Goal: Transaction & Acquisition: Purchase product/service

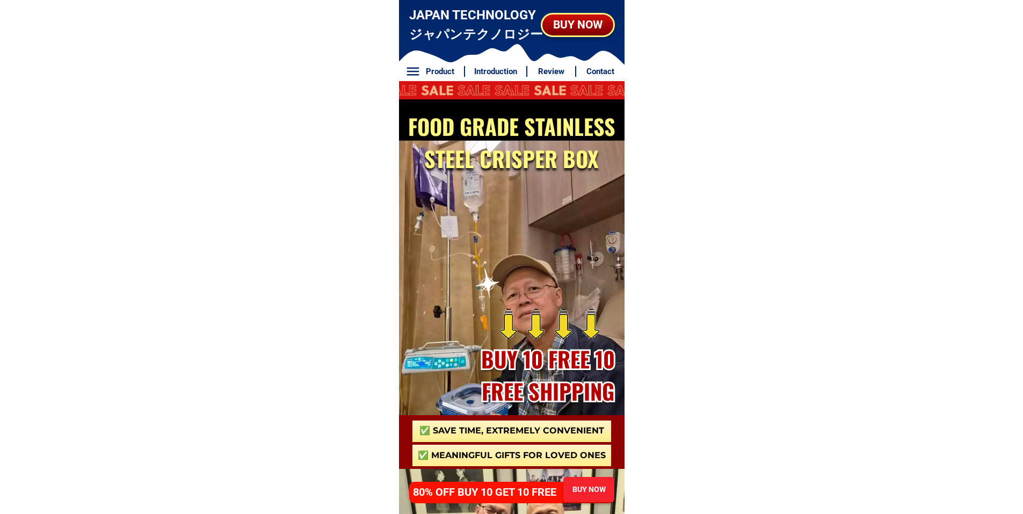
click at [581, 481] on div "BUY NOW" at bounding box center [588, 489] width 53 height 26
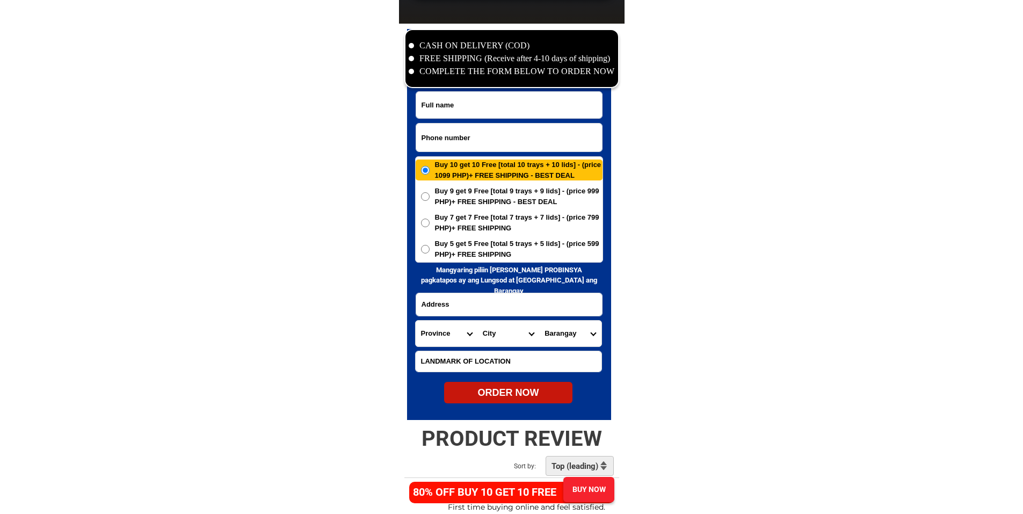
scroll to position [5187, 0]
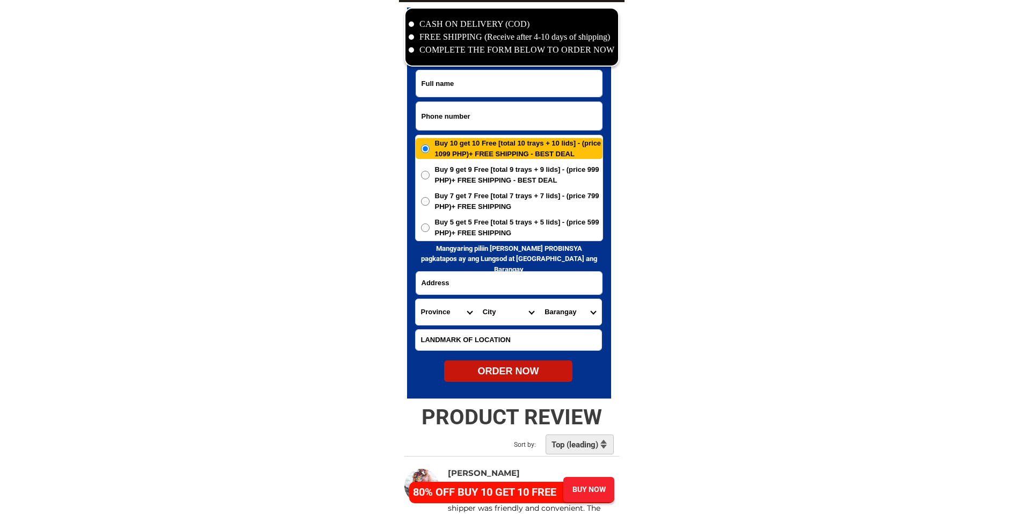
click at [498, 118] on input "Input phone_number" at bounding box center [509, 116] width 186 height 28
paste input "09154693838"
type input "09154693838"
drag, startPoint x: 528, startPoint y: 95, endPoint x: 539, endPoint y: 97, distance: 11.4
click at [528, 95] on input "Input full_name" at bounding box center [509, 83] width 186 height 26
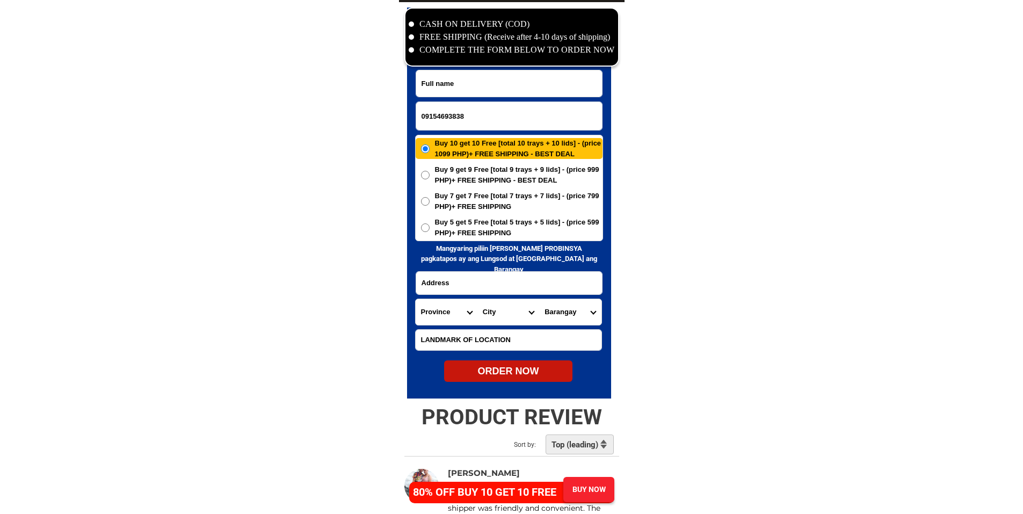
paste input "[PERSON_NAME]"
type input "[PERSON_NAME]"
click at [523, 280] on input "Input address" at bounding box center [509, 283] width 186 height 23
paste input "Abae first santa romana subd"
type input "Abae first santa romana subd"
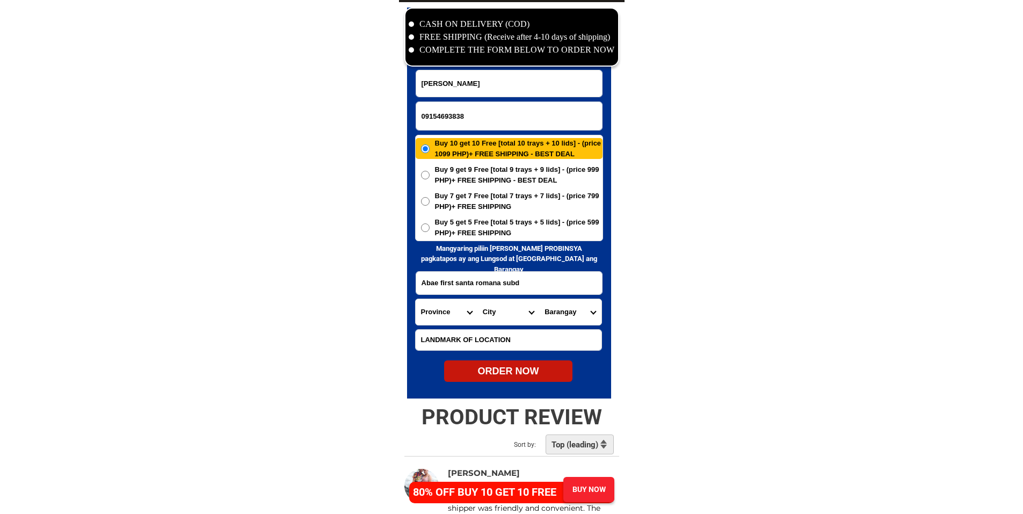
click at [485, 336] on input "Input LANDMARKOFLOCATION" at bounding box center [509, 340] width 186 height 20
paste input "Saversblsg"
type input "Saversblsg"
click at [441, 311] on select "Province [GEOGRAPHIC_DATA] [GEOGRAPHIC_DATA] [GEOGRAPHIC_DATA] [GEOGRAPHIC_DATA…" at bounding box center [447, 312] width 62 height 26
select select "63_198"
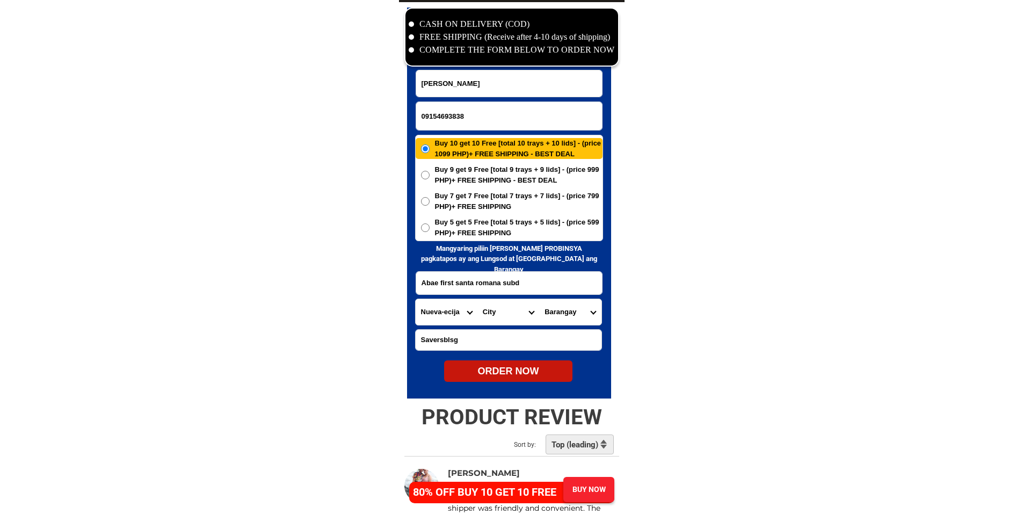
click at [486, 314] on select "City" at bounding box center [508, 312] width 62 height 26
select select "63_1987946"
click at [477, 299] on select "City [GEOGRAPHIC_DATA] [GEOGRAPHIC_DATA] [GEOGRAPHIC_DATA]-city [GEOGRAPHIC_DAT…" at bounding box center [508, 312] width 62 height 26
click at [561, 314] on select "Barangay A. [PERSON_NAME] 2nd Abar ist Bagong sikat Caanawan Calaocan Camanacsa…" at bounding box center [570, 312] width 62 height 26
select select "63_19879469873"
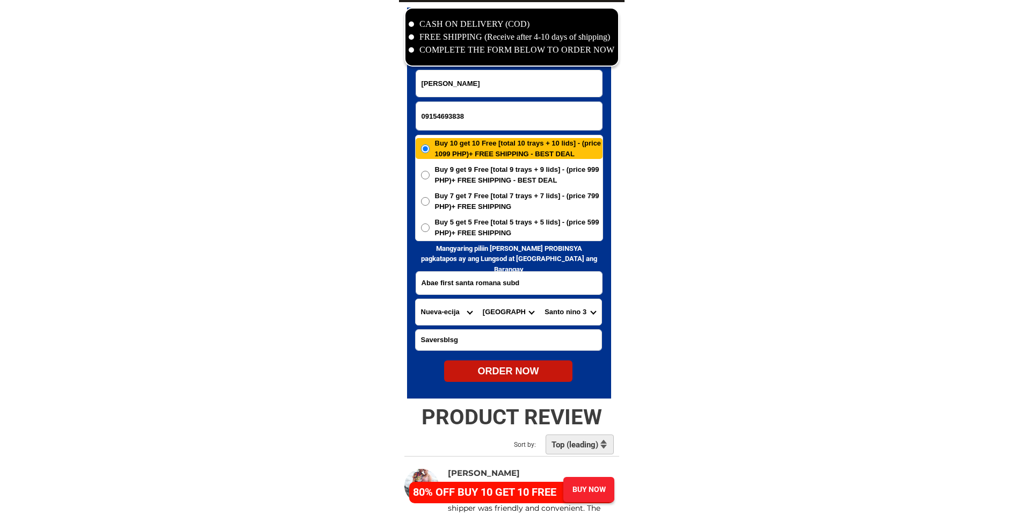
click at [486, 279] on input "Abae first santa romana subd" at bounding box center [509, 283] width 186 height 23
click at [532, 331] on input "Saversblsg" at bounding box center [509, 340] width 186 height 20
click at [564, 317] on select "Barangay A. [PERSON_NAME] 2nd Abar ist Bagong sikat Caanawan Calaocan Camanacsa…" at bounding box center [570, 312] width 62 height 26
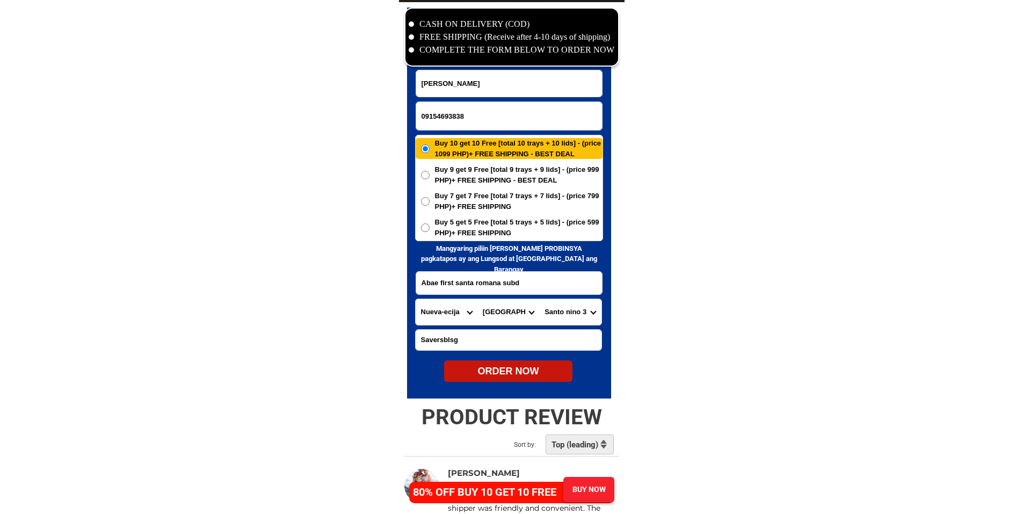
click at [564, 317] on select "Barangay A. [PERSON_NAME] 2nd Abar ist Bagong sikat Caanawan Calaocan Camanacsa…" at bounding box center [570, 312] width 62 height 26
click at [563, 317] on select "Barangay A. [PERSON_NAME] 2nd Abar ist Bagong sikat Caanawan Calaocan Camanacsa…" at bounding box center [570, 312] width 62 height 26
click at [506, 369] on div "ORDER NOW" at bounding box center [508, 371] width 128 height 14
radio input "true"
